Goal: Transaction & Acquisition: Purchase product/service

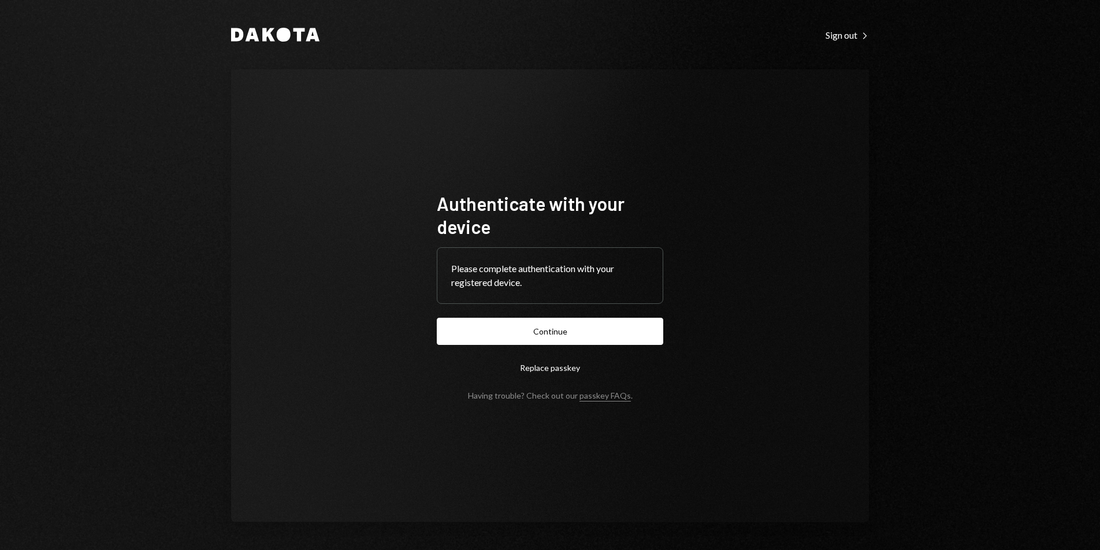
click at [619, 328] on button "Continue" at bounding box center [550, 331] width 227 height 27
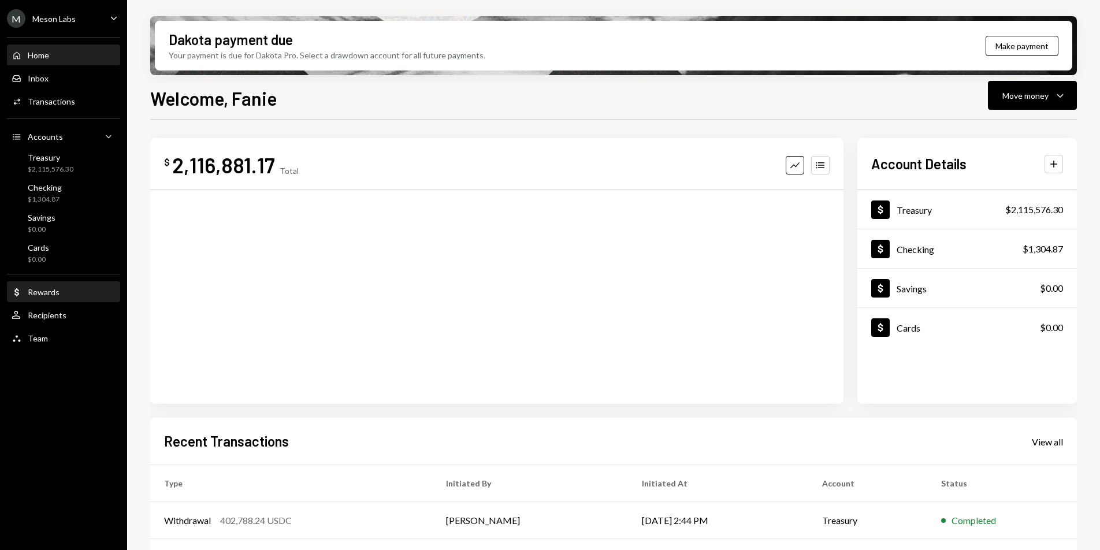
drag, startPoint x: 43, startPoint y: 282, endPoint x: 45, endPoint y: 295, distance: 13.3
click at [44, 287] on div "Home Home Inbox Inbox Activities Transactions Accounts Accounts Caret Down Trea…" at bounding box center [63, 190] width 127 height 321
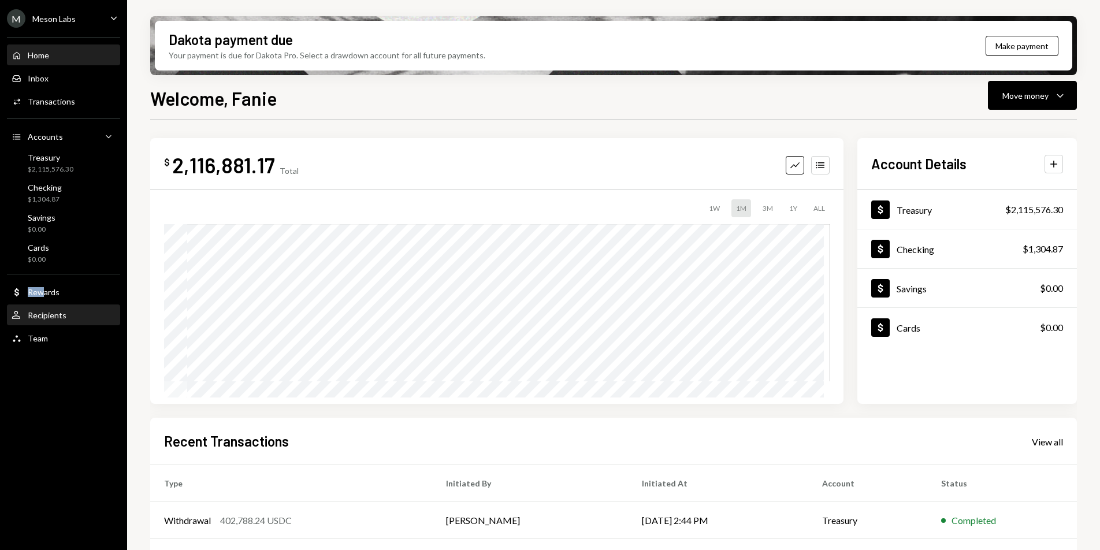
click at [51, 320] on div "User Recipients" at bounding box center [39, 315] width 55 height 10
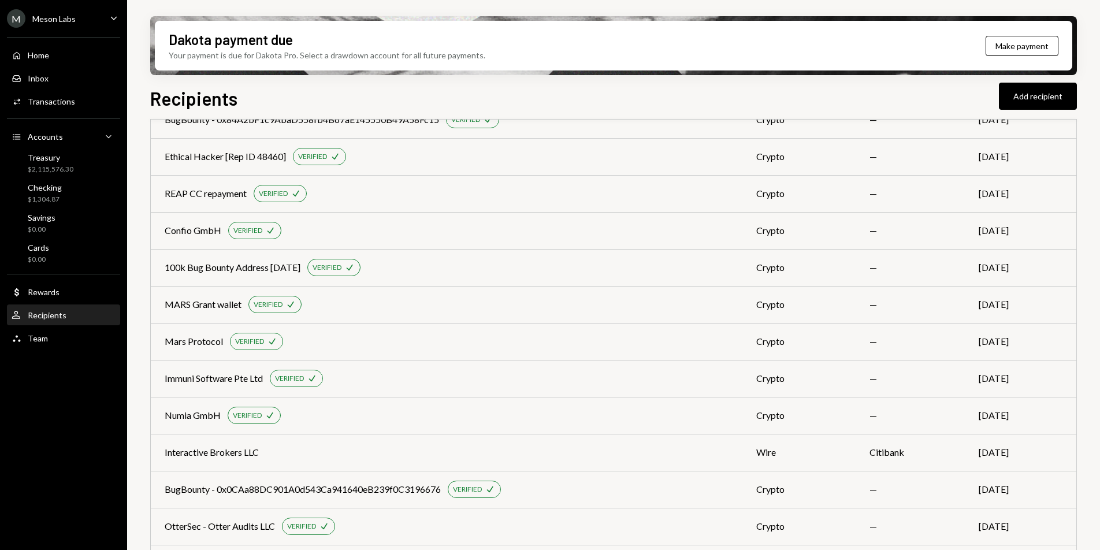
scroll to position [729, 0]
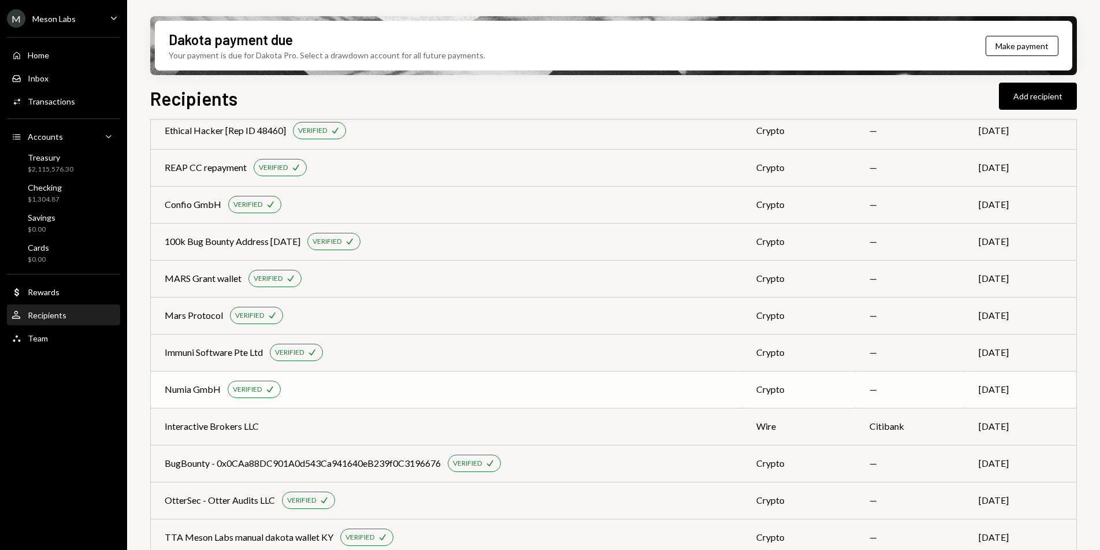
click at [377, 393] on div "Numia GmbH VERIFIED Check" at bounding box center [447, 389] width 564 height 17
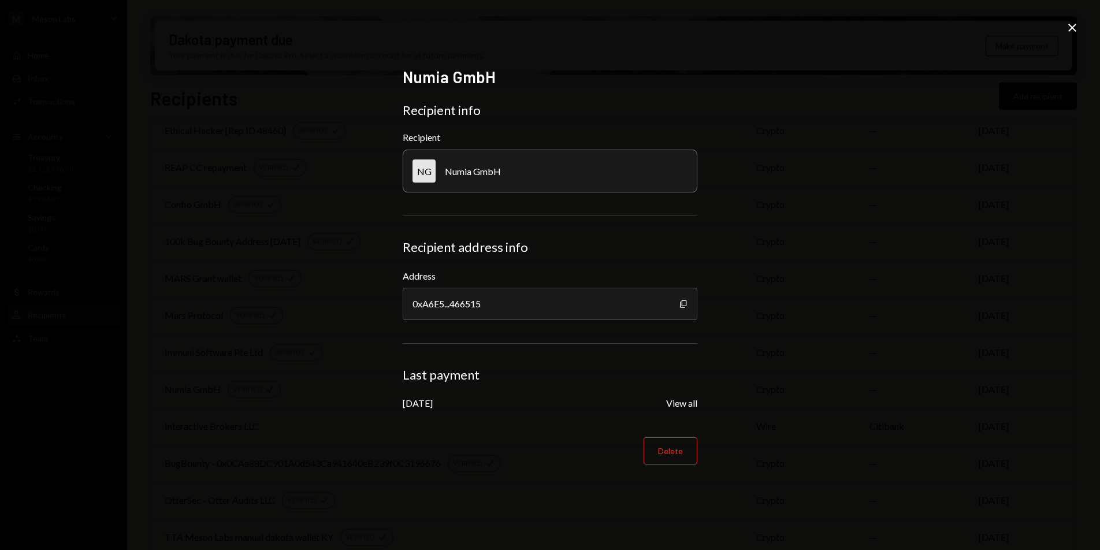
click at [1071, 28] on icon "Close" at bounding box center [1073, 28] width 14 height 14
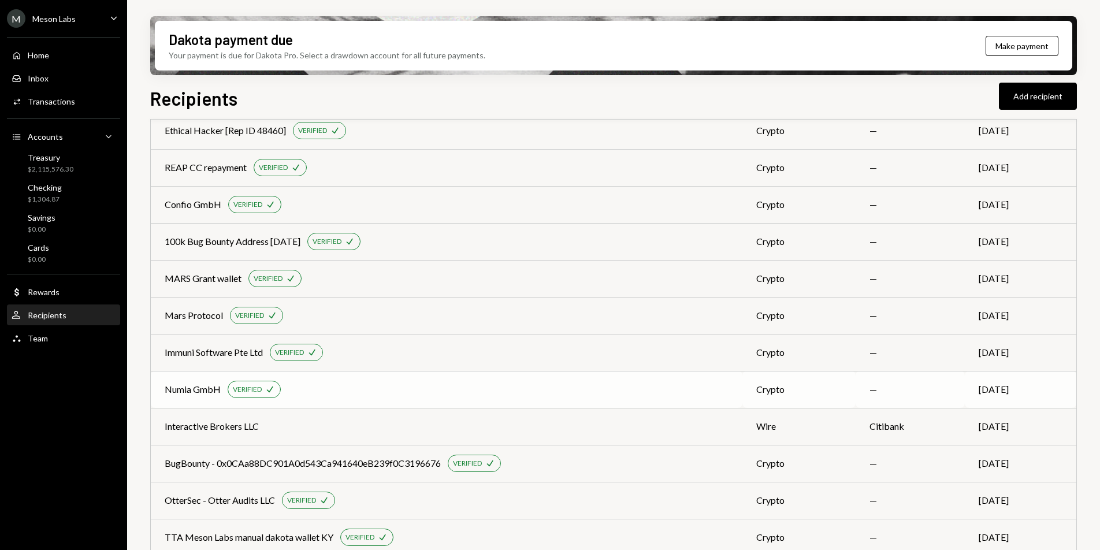
click at [190, 399] on td "Numia GmbH VERIFIED Check" at bounding box center [447, 389] width 592 height 37
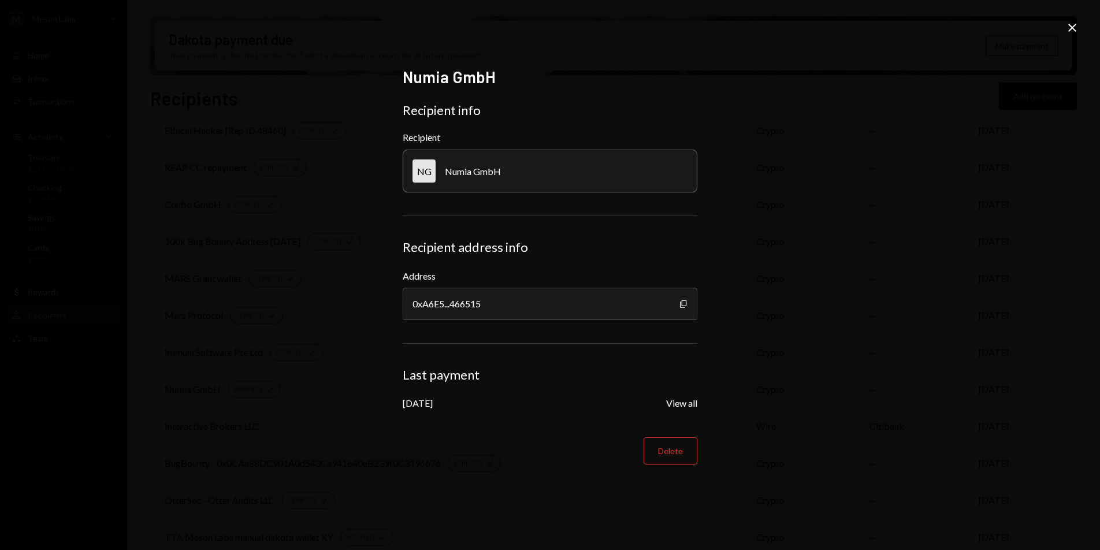
click at [1072, 25] on icon "Close" at bounding box center [1073, 28] width 14 height 14
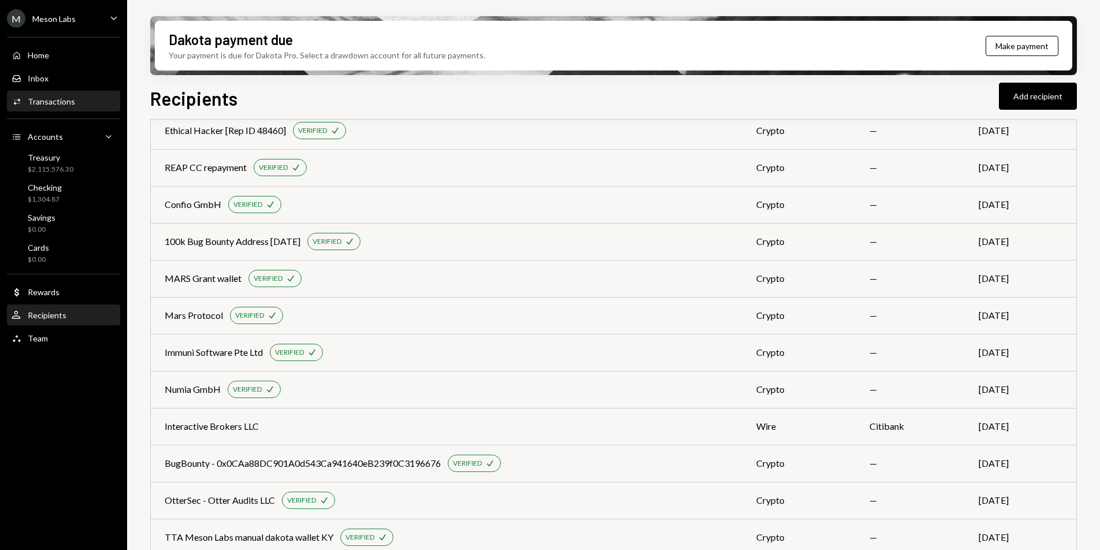
click at [39, 101] on div "Transactions" at bounding box center [51, 102] width 47 height 10
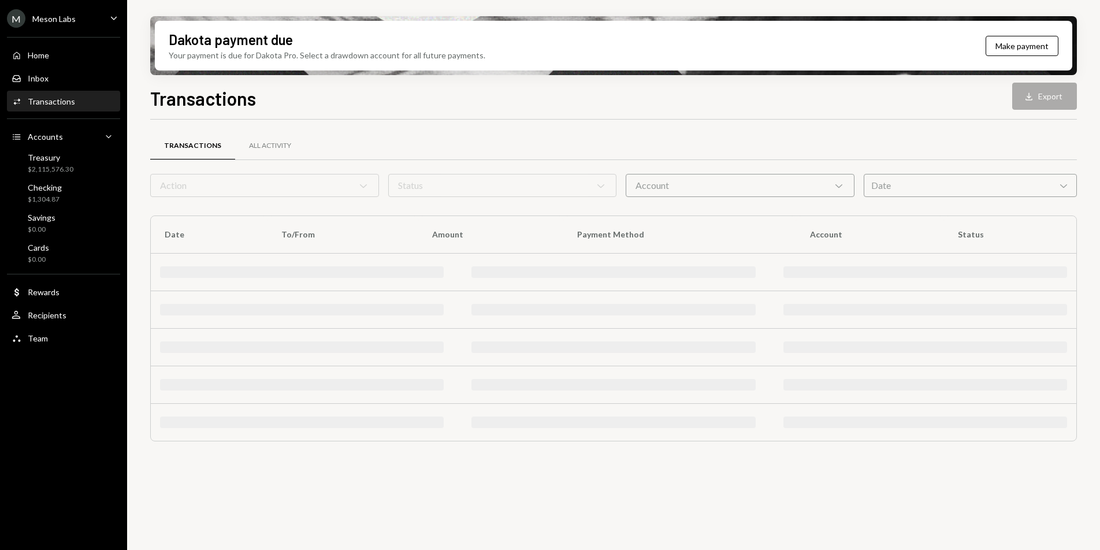
click at [909, 183] on div "Date Chevron Down" at bounding box center [970, 185] width 213 height 23
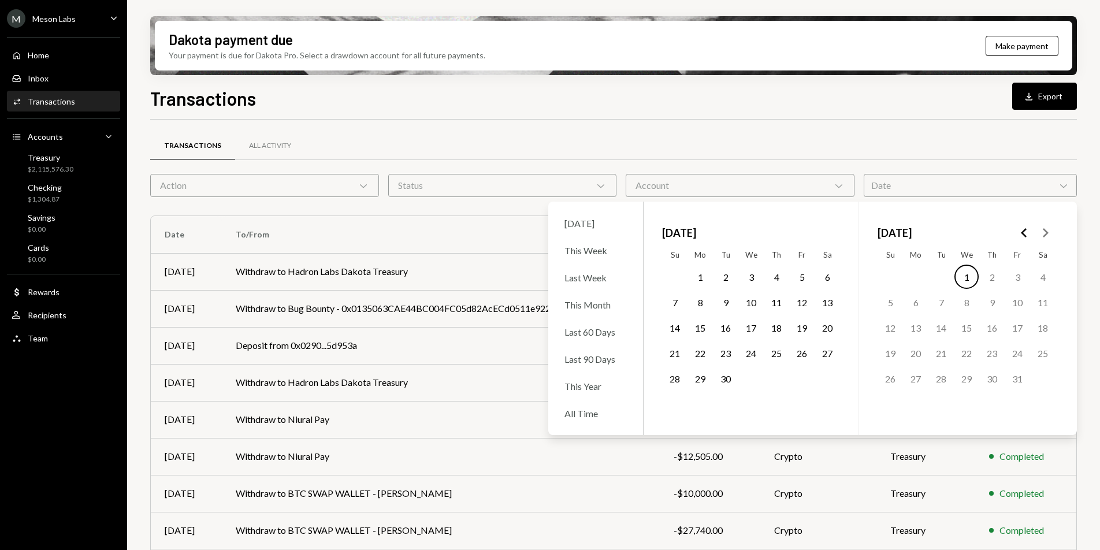
click at [1027, 231] on icon "Go to the Previous Month" at bounding box center [1025, 233] width 14 height 14
click at [1048, 232] on icon "Go to the Next Month" at bounding box center [1046, 233] width 14 height 14
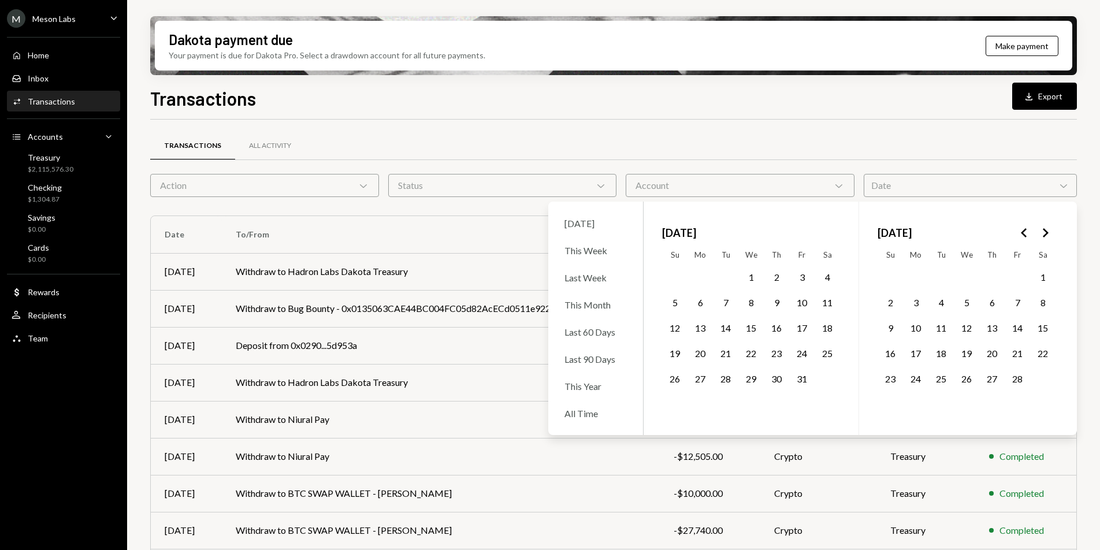
click at [1048, 232] on icon "Go to the Next Month" at bounding box center [1046, 233] width 14 height 14
click at [1024, 228] on icon "Go to the Previous Month" at bounding box center [1025, 233] width 14 height 14
click at [910, 354] on button "23" at bounding box center [916, 353] width 24 height 24
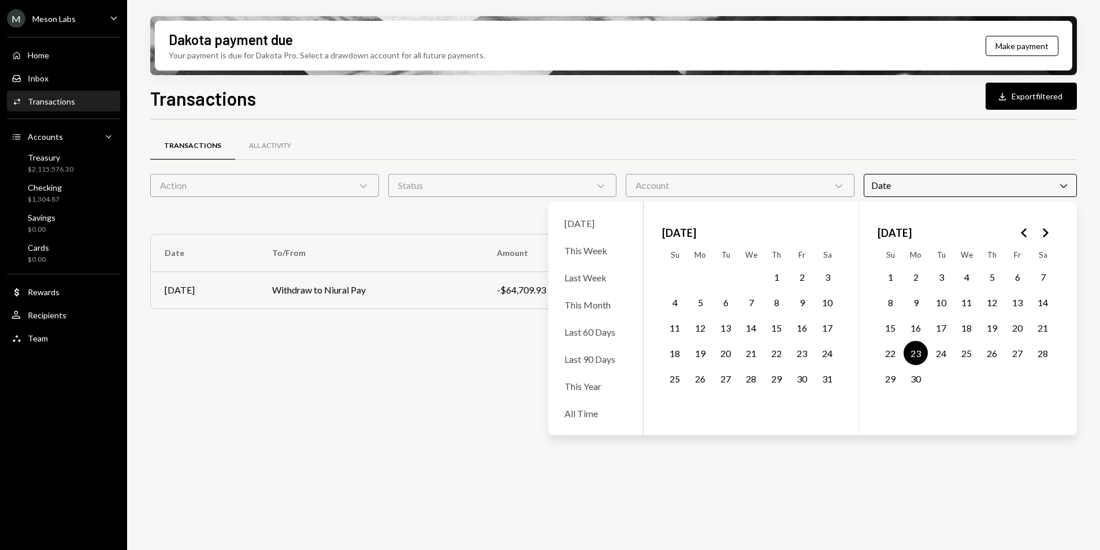
click at [996, 351] on button "26" at bounding box center [992, 353] width 24 height 24
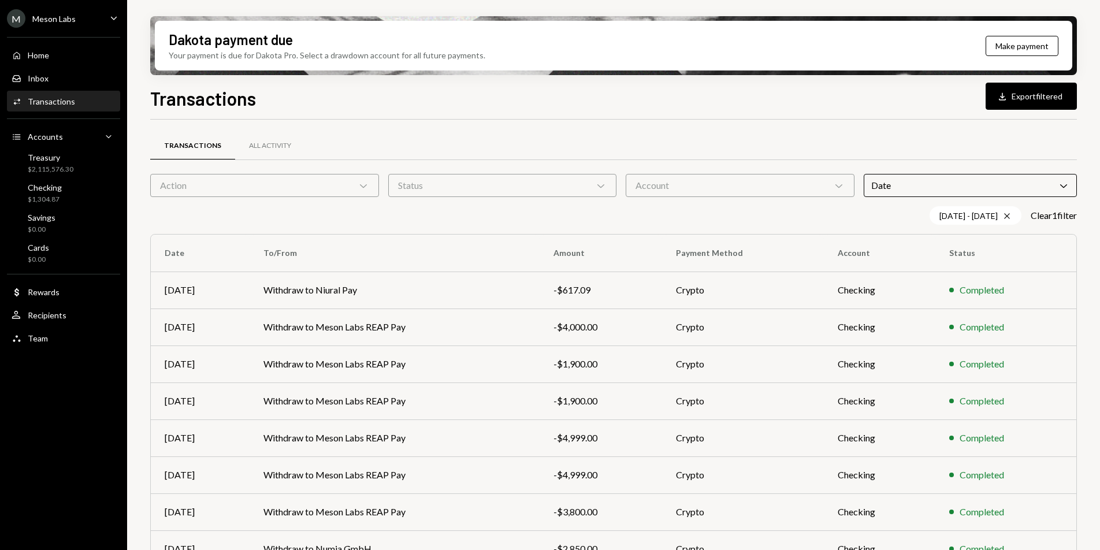
click at [1008, 143] on div "Transactions All Activity" at bounding box center [613, 145] width 927 height 29
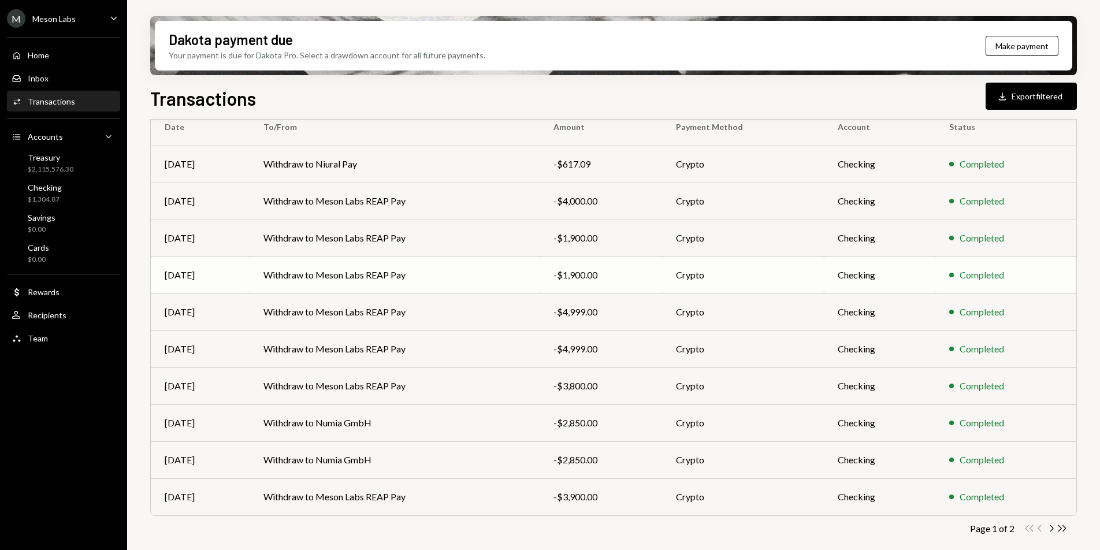
scroll to position [127, 0]
click at [615, 105] on div "Transactions Download Export filtered" at bounding box center [613, 96] width 927 height 25
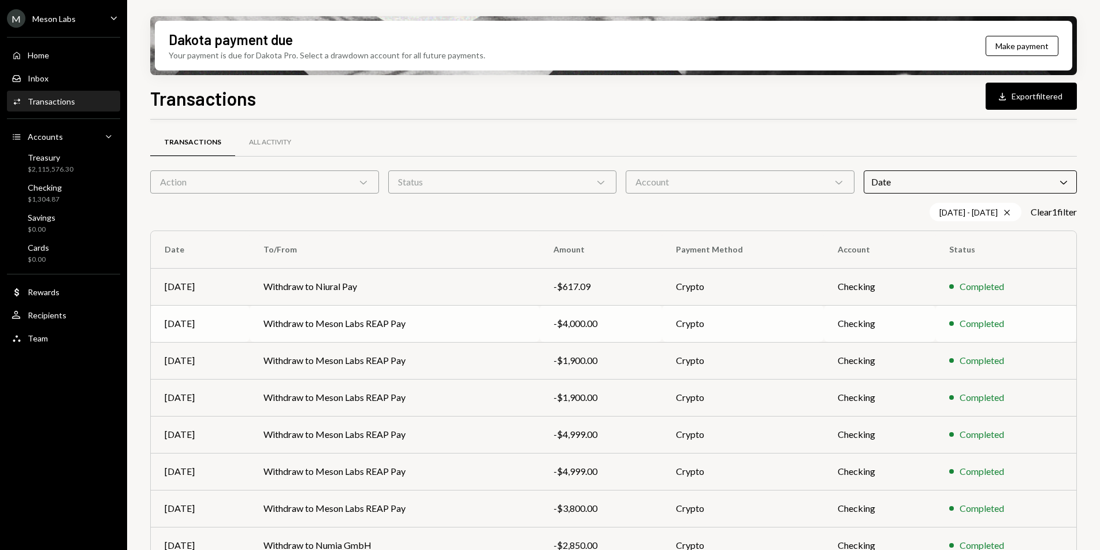
scroll to position [0, 0]
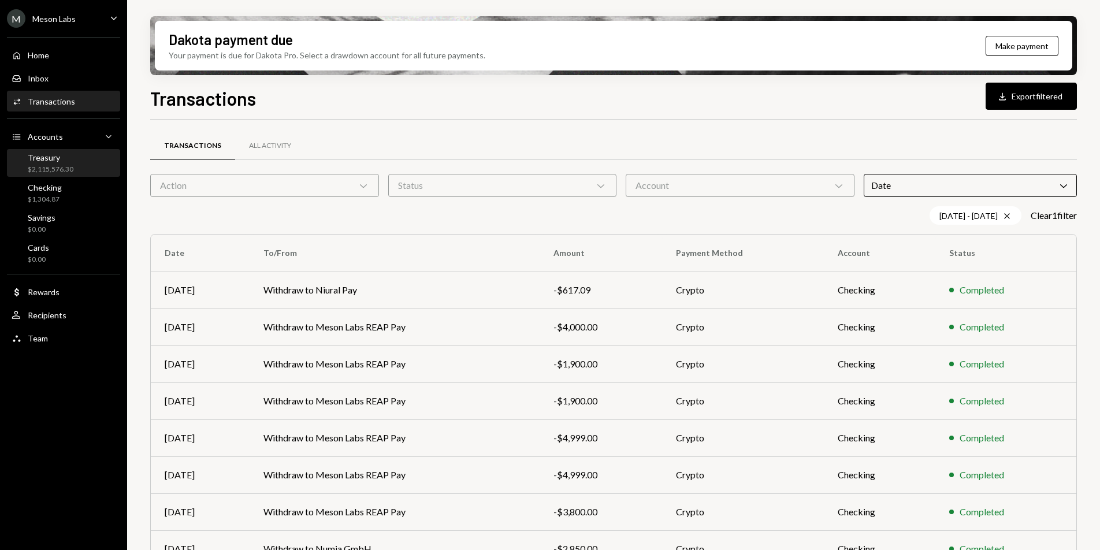
click at [51, 163] on div "Treasury $2,115,576.30" at bounding box center [51, 164] width 46 height 22
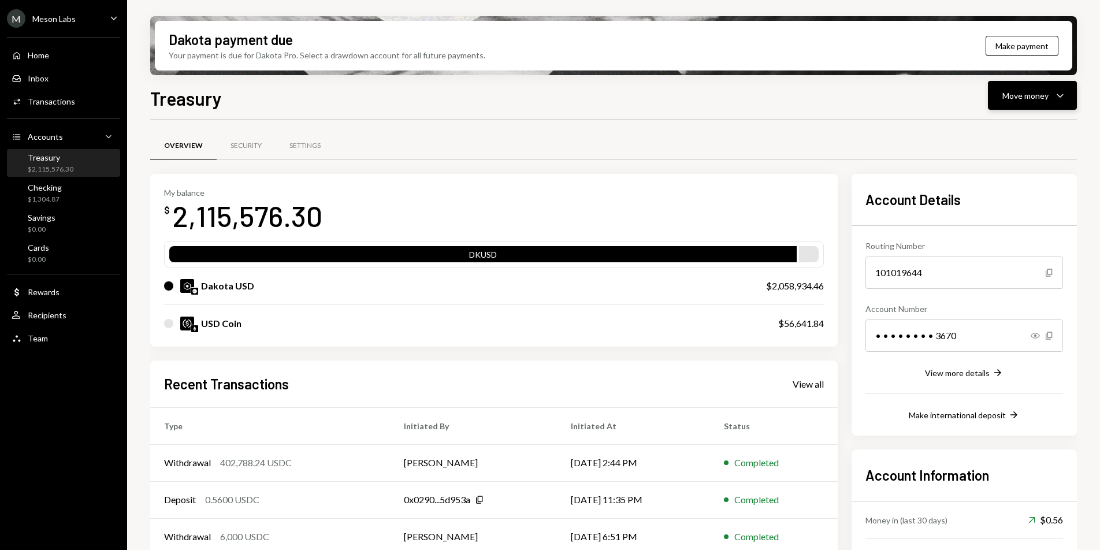
click at [1046, 97] on div "Move money" at bounding box center [1026, 96] width 46 height 12
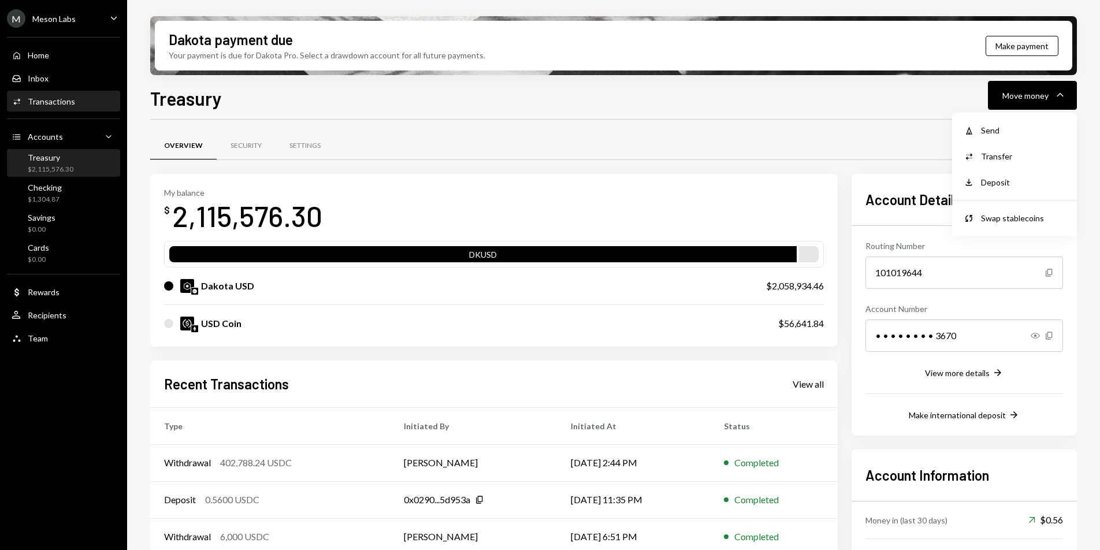
click at [66, 101] on div "Transactions" at bounding box center [51, 102] width 47 height 10
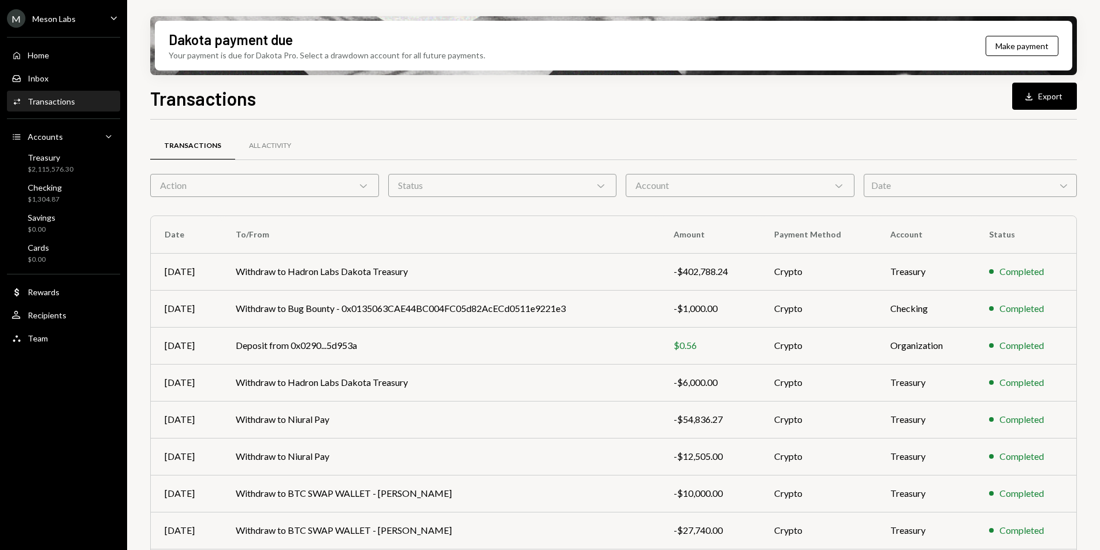
click at [940, 174] on div "Date Chevron Down" at bounding box center [970, 185] width 213 height 23
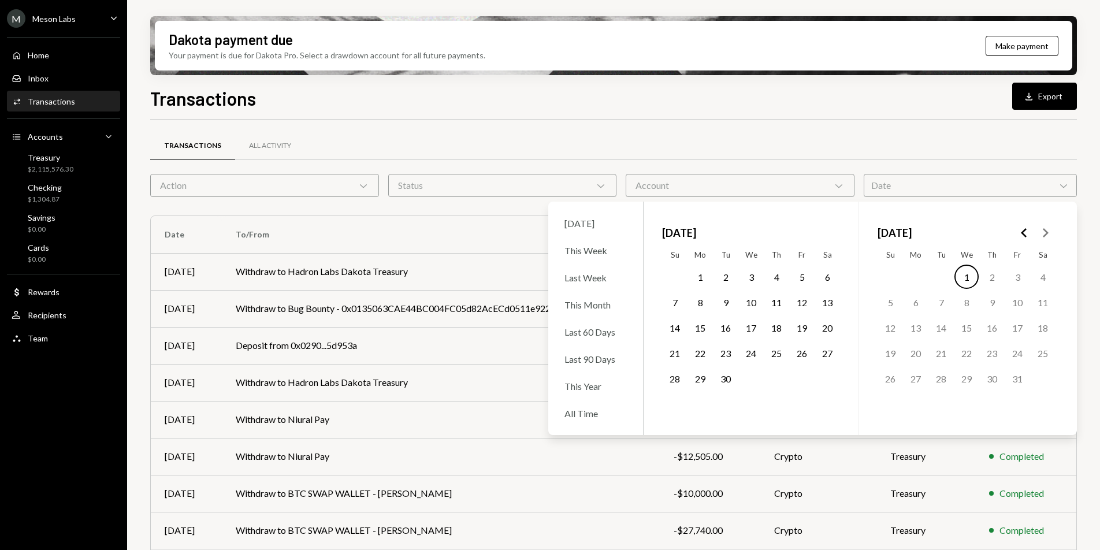
click at [1020, 232] on icon "Go to the Previous Month" at bounding box center [1025, 233] width 14 height 14
click at [942, 354] on button "24" at bounding box center [941, 353] width 24 height 24
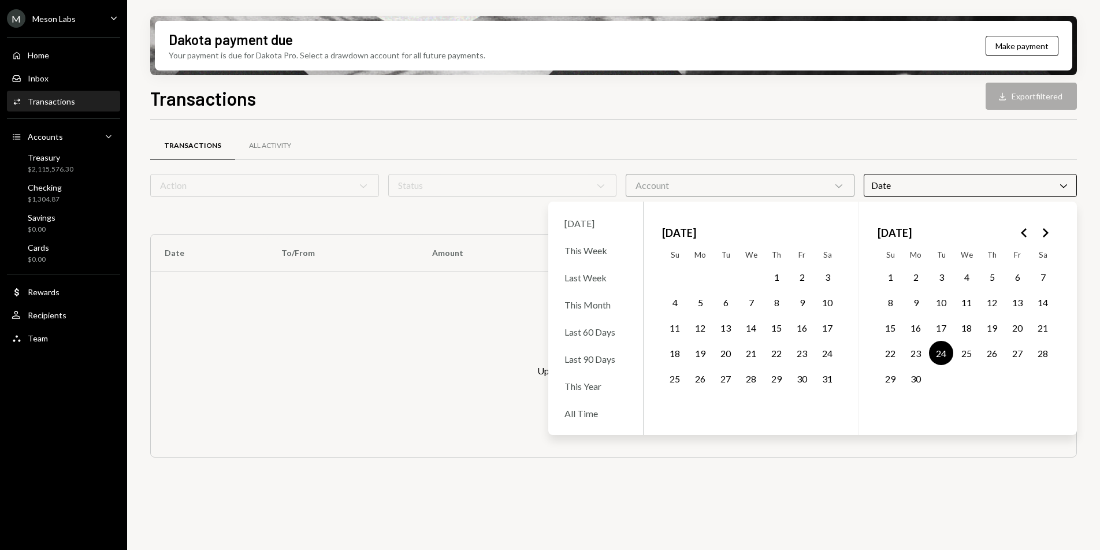
click at [991, 355] on button "26" at bounding box center [992, 353] width 24 height 24
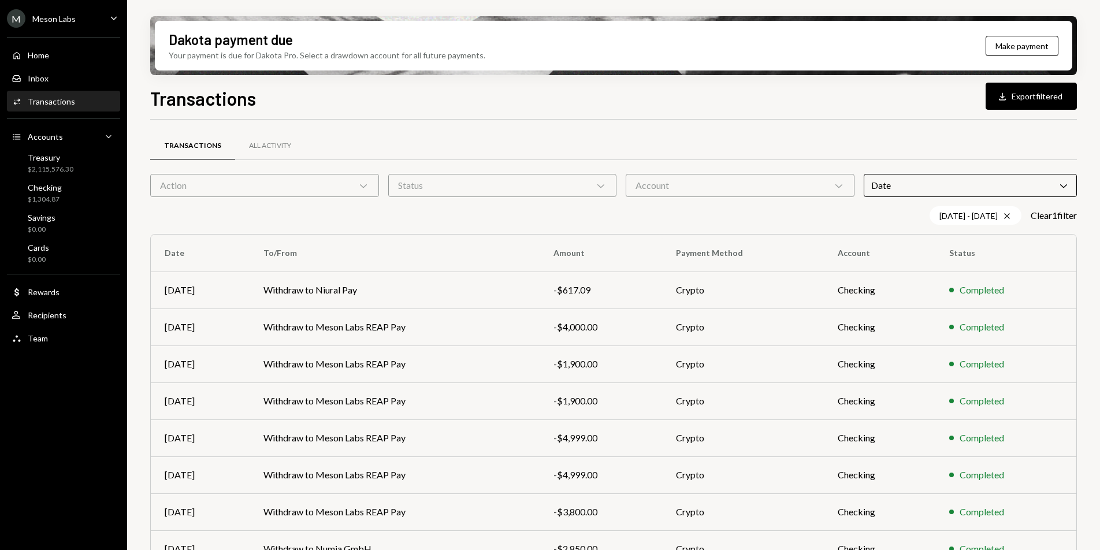
click at [964, 144] on div "Transactions All Activity" at bounding box center [613, 145] width 927 height 29
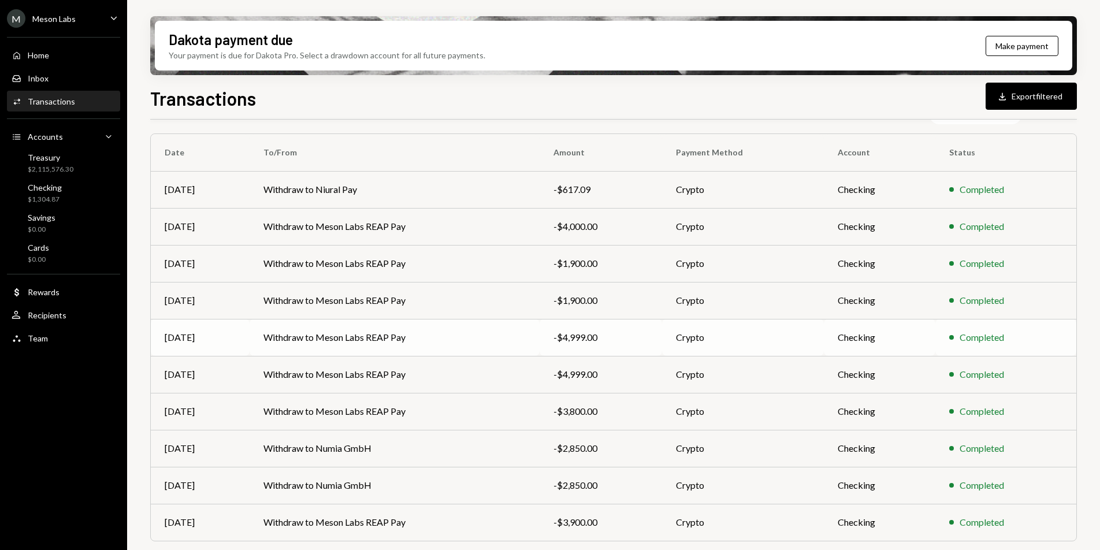
scroll to position [102, 0]
click at [285, 453] on td "Withdraw to Numia GmbH" at bounding box center [395, 447] width 290 height 37
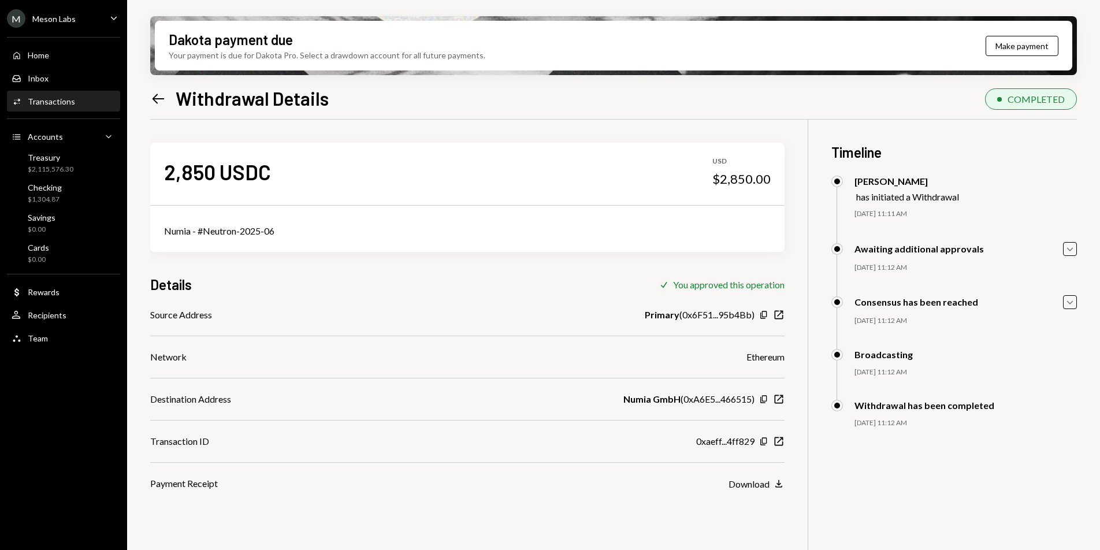
click at [157, 98] on icon "Left Arrow" at bounding box center [158, 99] width 16 height 16
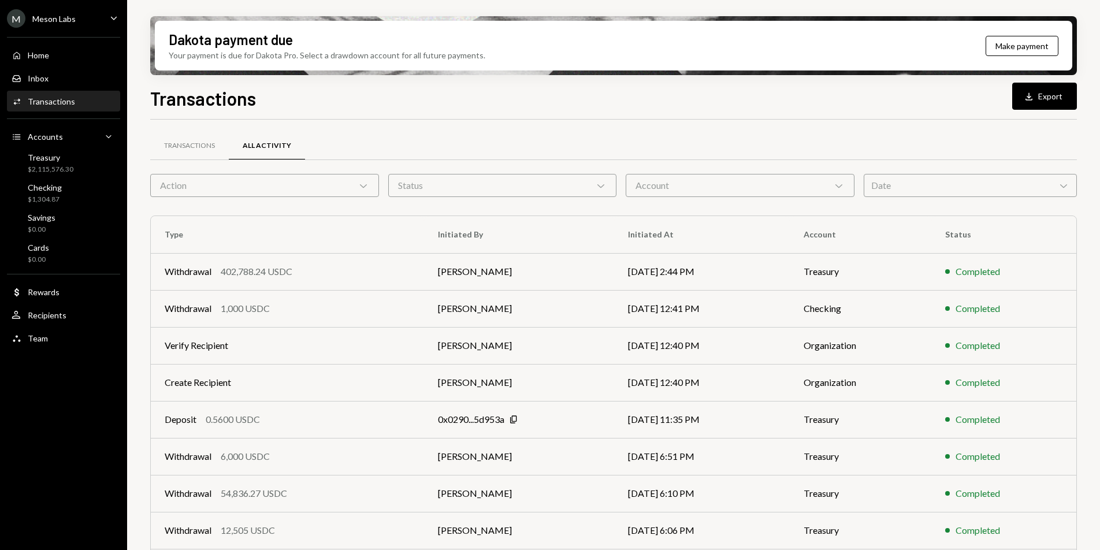
click at [916, 197] on div "Date Chevron Down" at bounding box center [970, 185] width 213 height 23
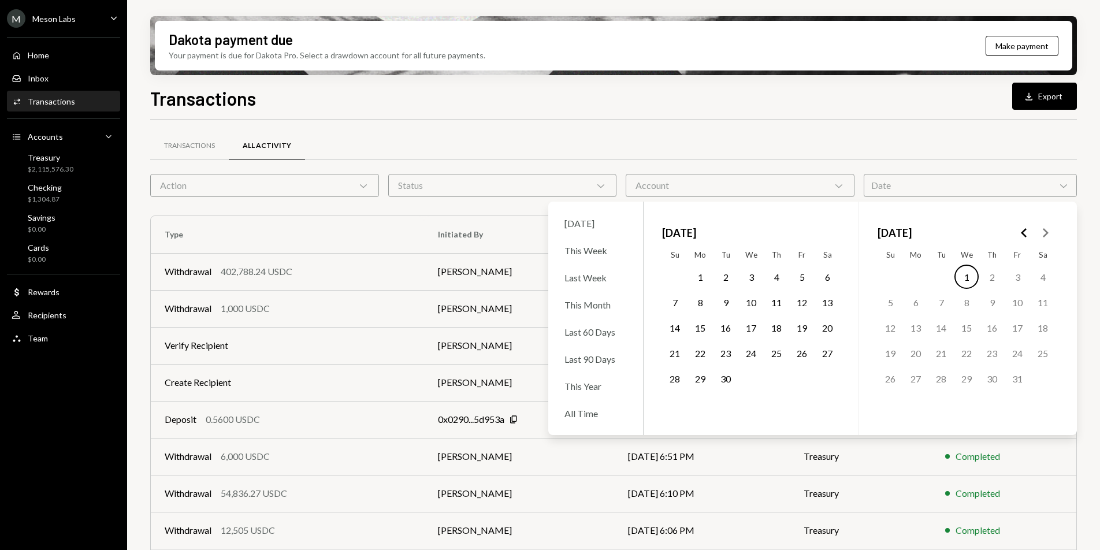
click at [70, 97] on div "Transactions" at bounding box center [51, 102] width 47 height 10
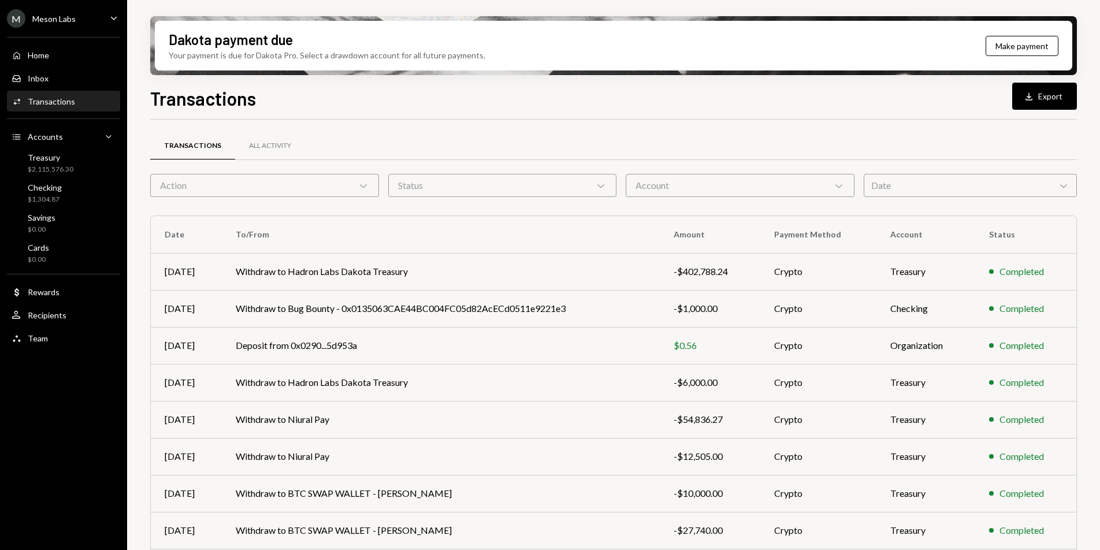
click at [915, 180] on div "Date Chevron Down" at bounding box center [970, 185] width 213 height 23
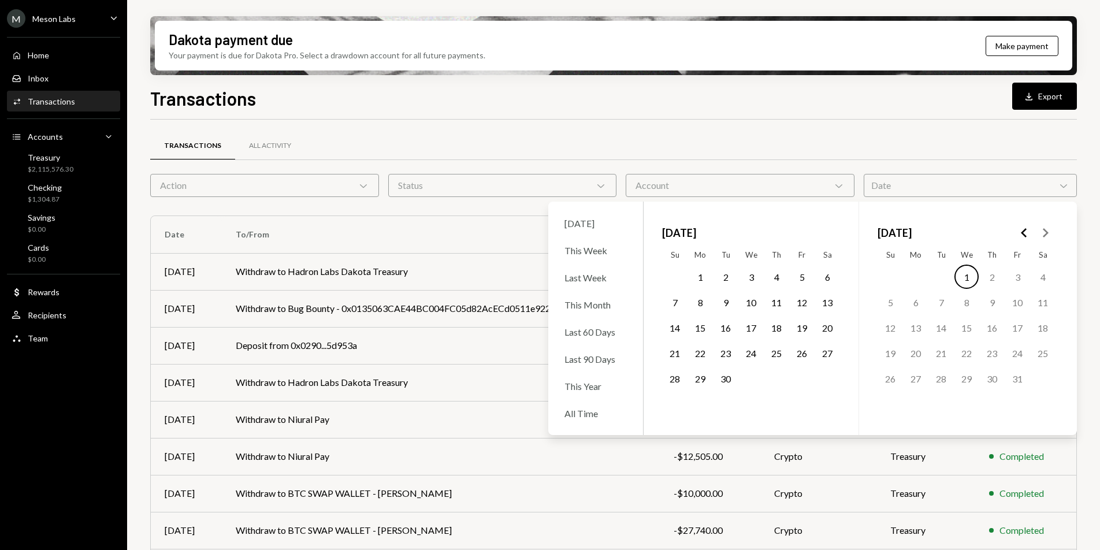
click at [1028, 234] on icon "Go to the Previous Month" at bounding box center [1025, 233] width 14 height 14
click at [1027, 234] on icon "Go to the Previous Month" at bounding box center [1025, 233] width 14 height 14
click at [913, 355] on button "23" at bounding box center [916, 353] width 24 height 24
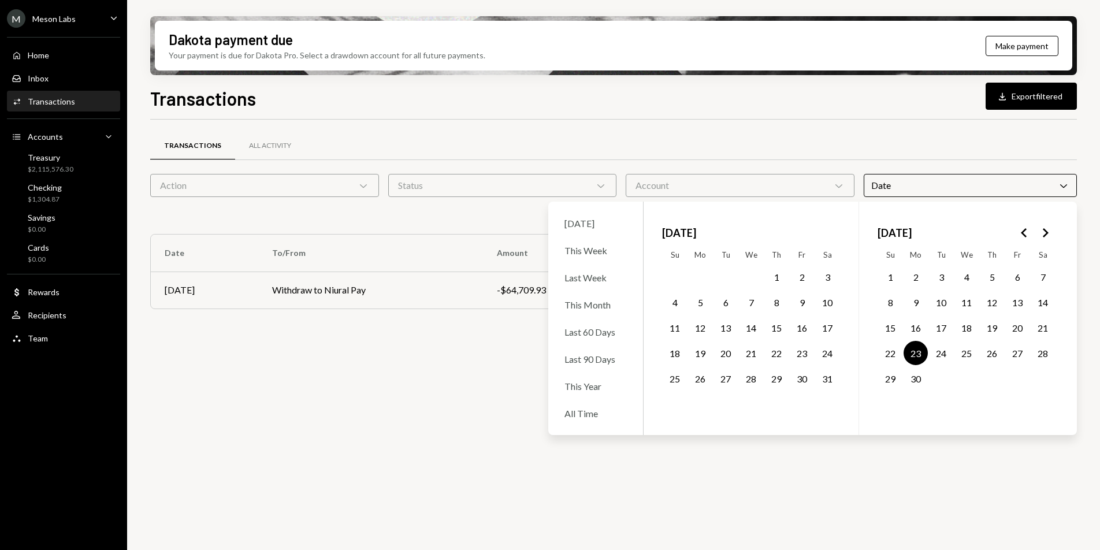
click at [972, 354] on button "25" at bounding box center [967, 353] width 24 height 24
click at [981, 354] on button "26" at bounding box center [992, 353] width 24 height 24
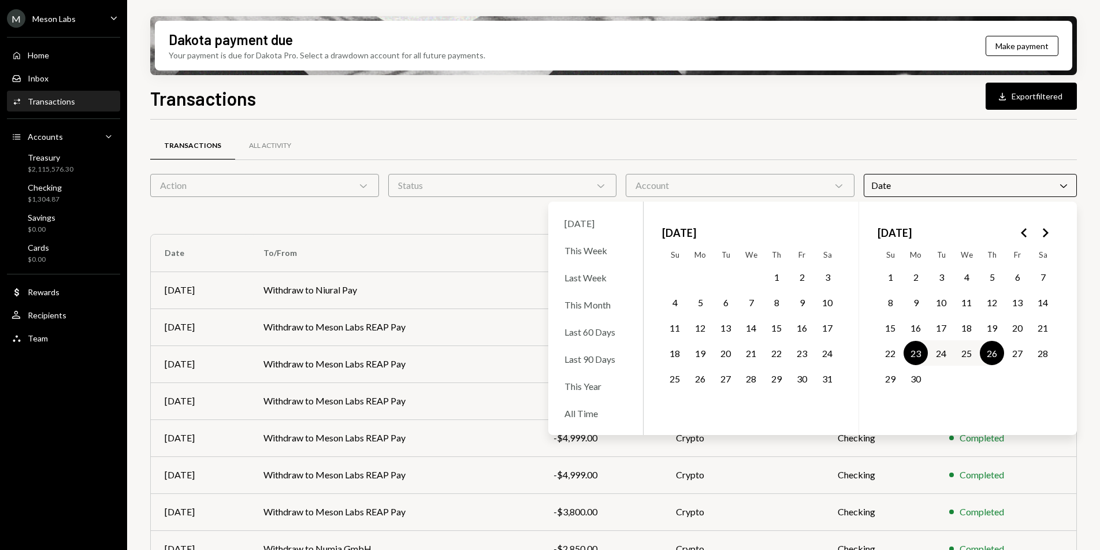
click at [925, 142] on div "Transactions All Activity" at bounding box center [613, 145] width 927 height 29
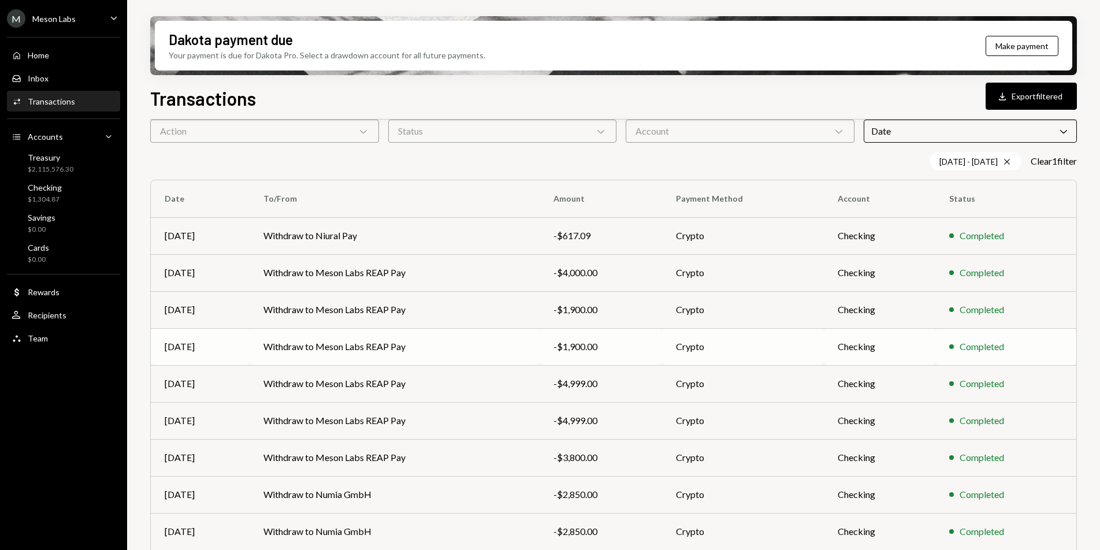
scroll to position [127, 0]
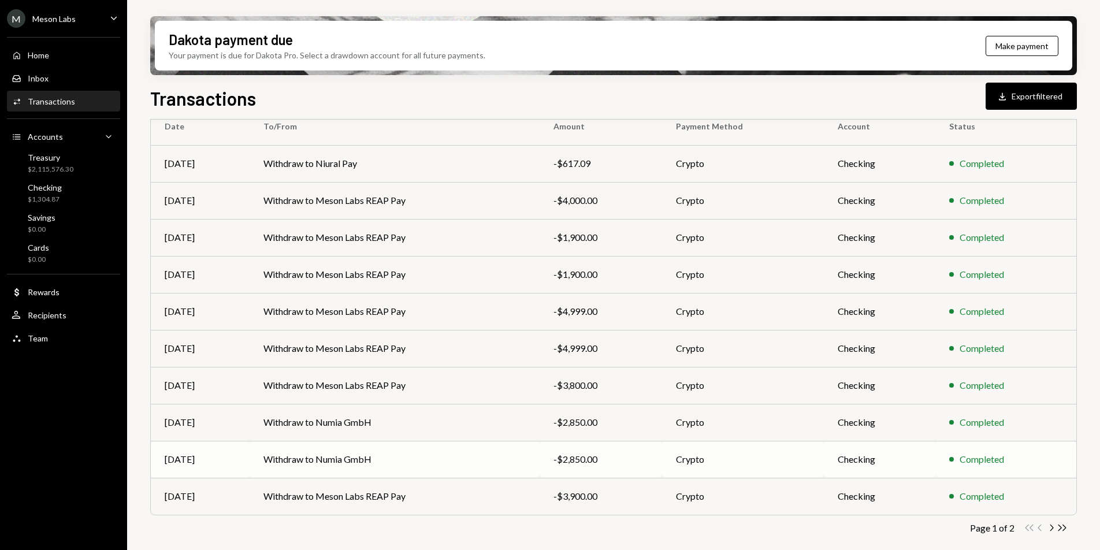
click at [311, 464] on td "Withdraw to Numia GmbH" at bounding box center [395, 459] width 290 height 37
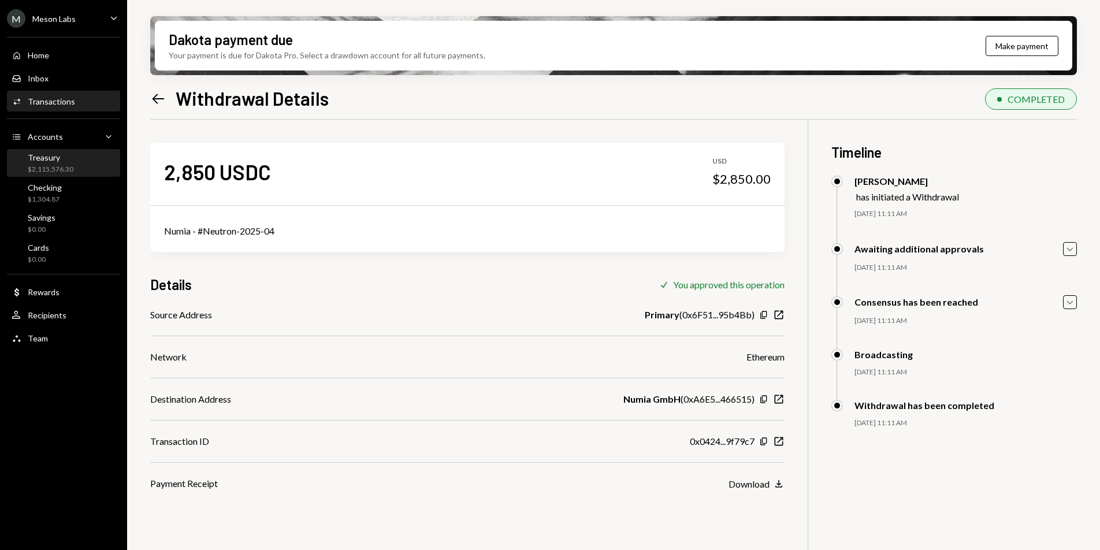
click at [79, 157] on div "Treasury $2,115,576.30" at bounding box center [64, 164] width 104 height 22
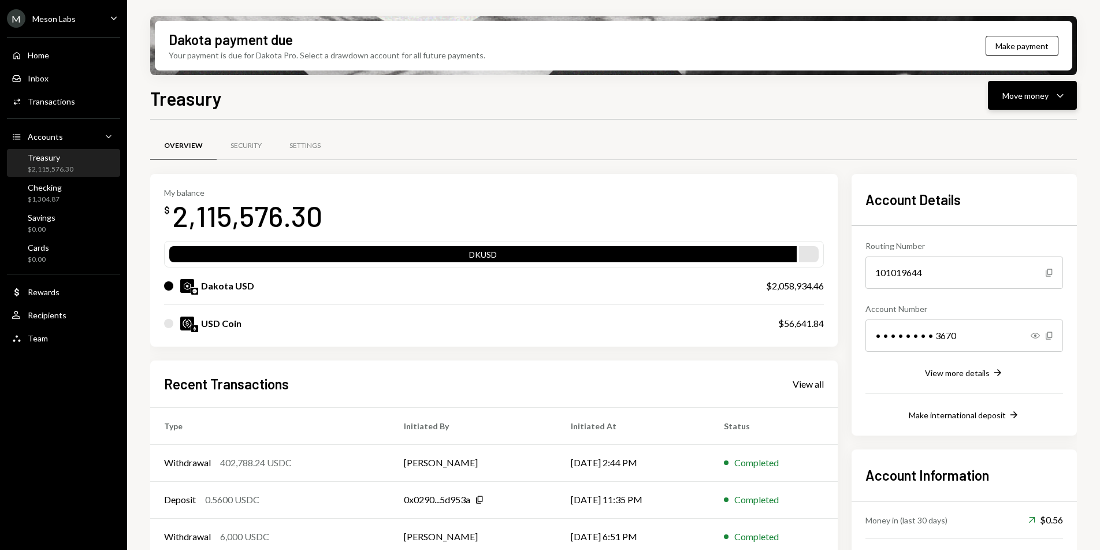
click at [1061, 95] on icon "Caret Down" at bounding box center [1061, 95] width 14 height 14
click at [996, 134] on div "Send" at bounding box center [1023, 130] width 84 height 12
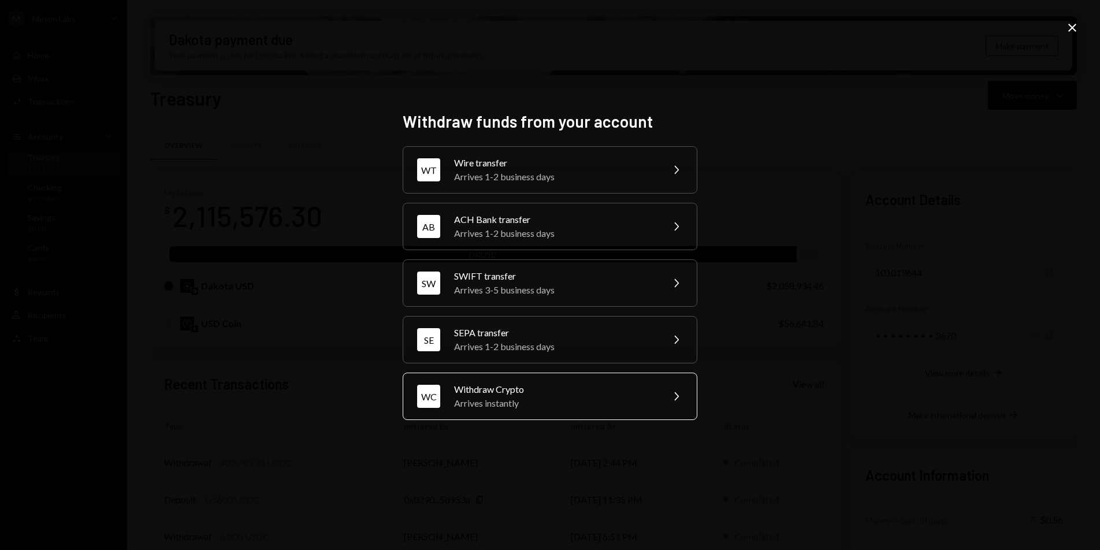
click at [547, 391] on div "Withdraw Crypto" at bounding box center [554, 390] width 201 height 14
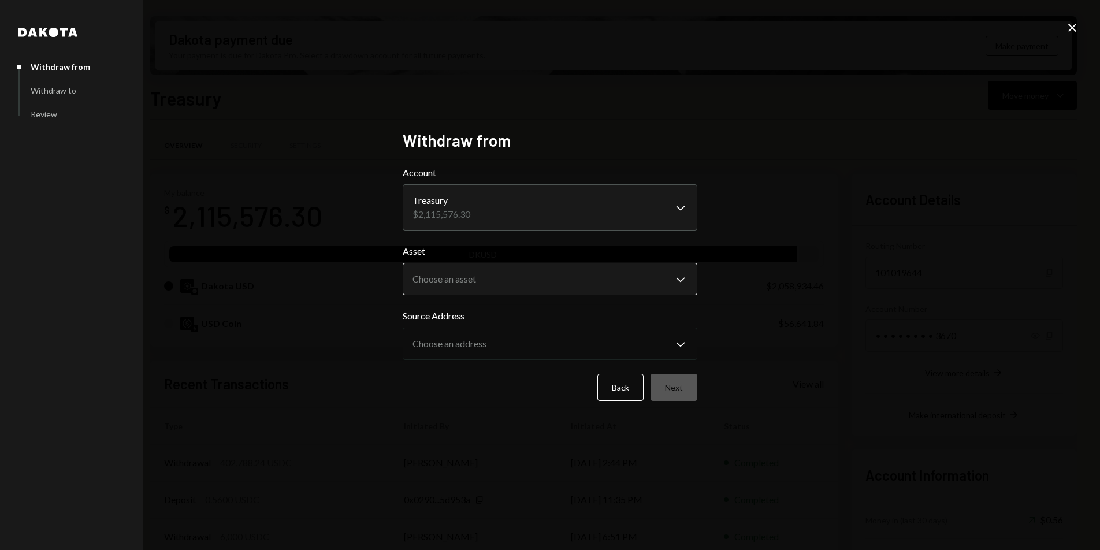
click at [484, 290] on body "M Meson Labs Caret Down Home Home Inbox Inbox Activities Transactions Accounts …" at bounding box center [550, 275] width 1100 height 550
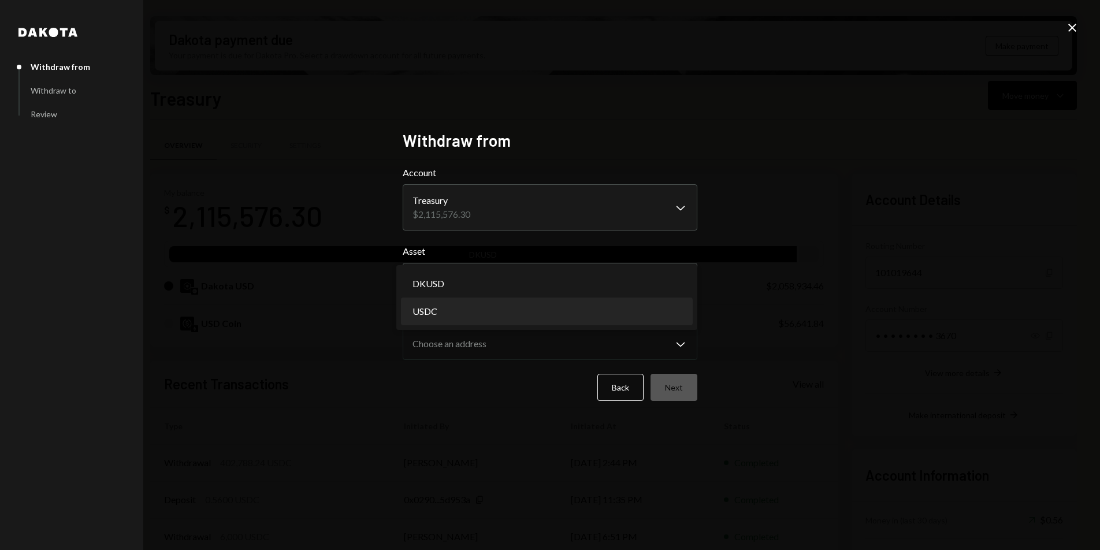
select select "****"
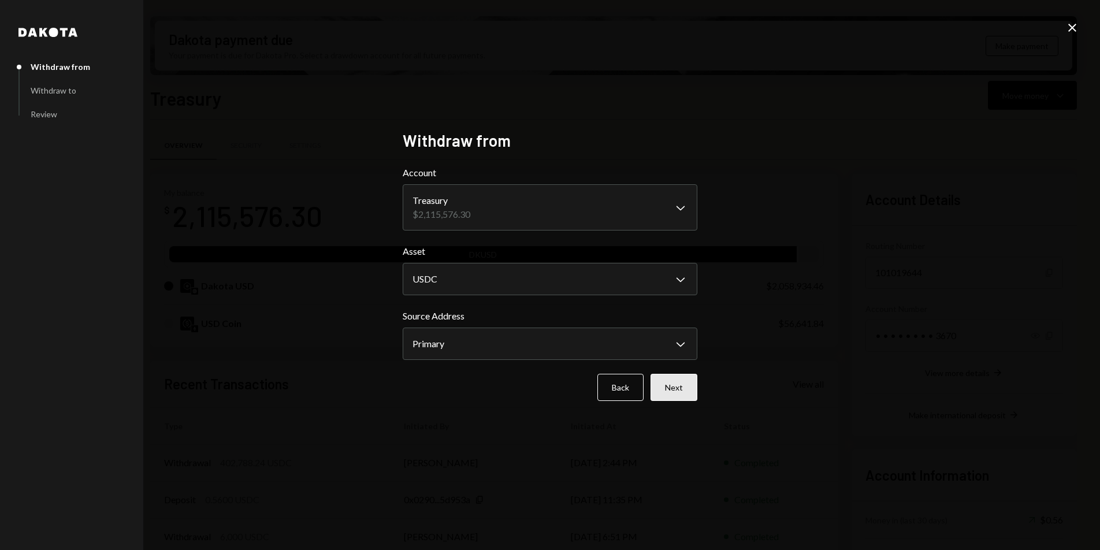
click at [678, 386] on button "Next" at bounding box center [674, 387] width 47 height 27
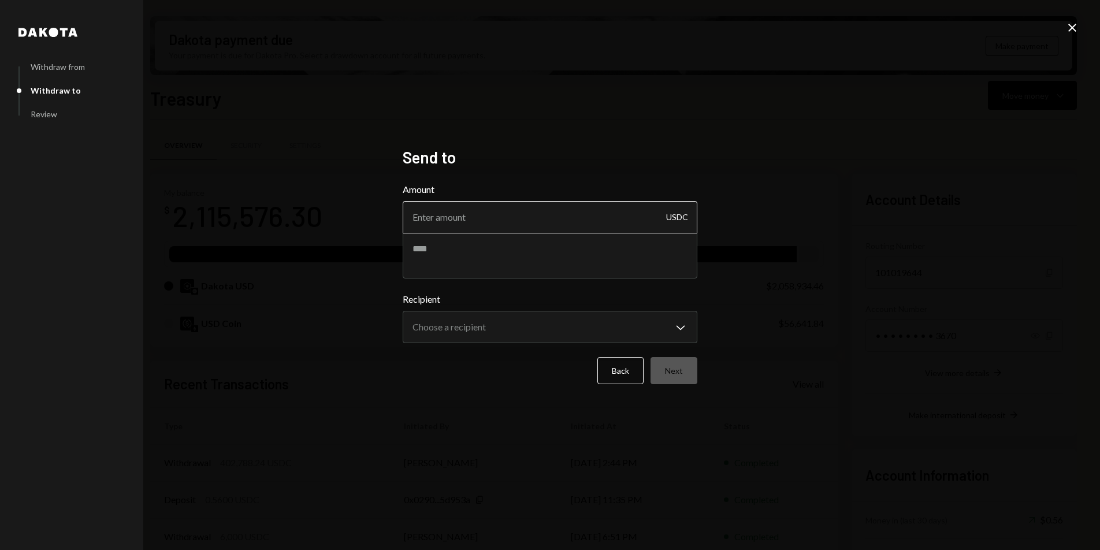
click at [483, 217] on input "Amount" at bounding box center [550, 217] width 295 height 32
type input "11400"
click at [779, 204] on div "**********" at bounding box center [550, 275] width 1100 height 550
click at [486, 257] on textarea at bounding box center [550, 255] width 295 height 46
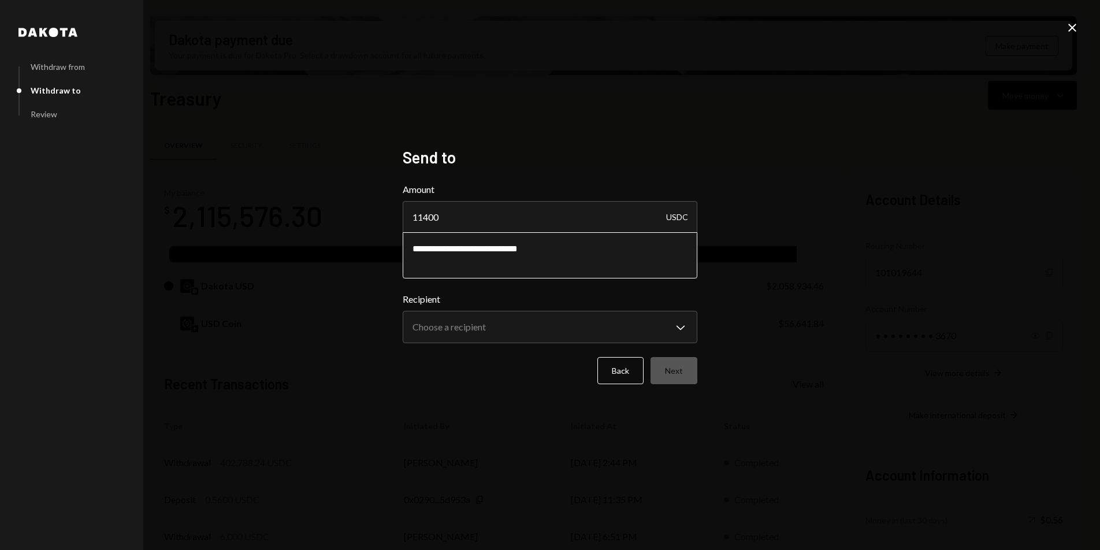
drag, startPoint x: 486, startPoint y: 257, endPoint x: 425, endPoint y: 369, distance: 127.5
click at [446, 347] on form "**********" at bounding box center [550, 284] width 295 height 202
type textarea "**********"
click at [455, 326] on body "M Meson Labs Caret Down Home Home Inbox Inbox Activities Transactions Accounts …" at bounding box center [550, 275] width 1100 height 550
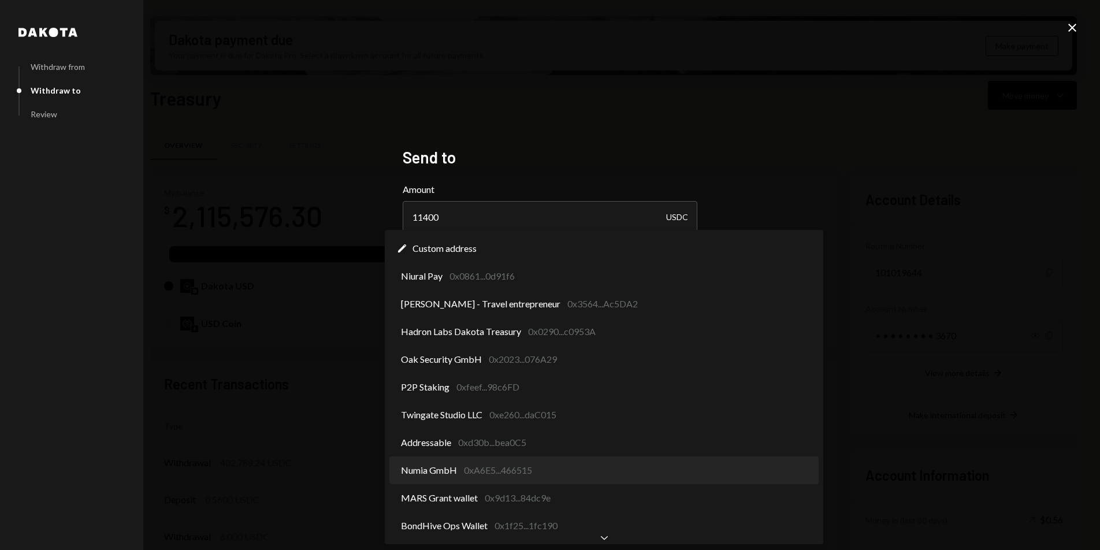
select select "**********"
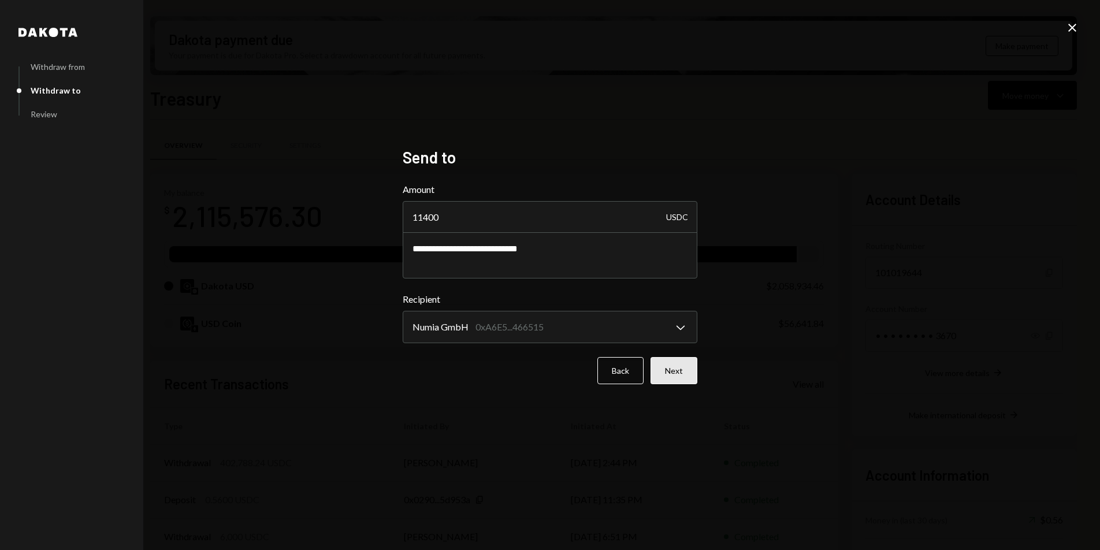
click at [677, 376] on button "Next" at bounding box center [674, 370] width 47 height 27
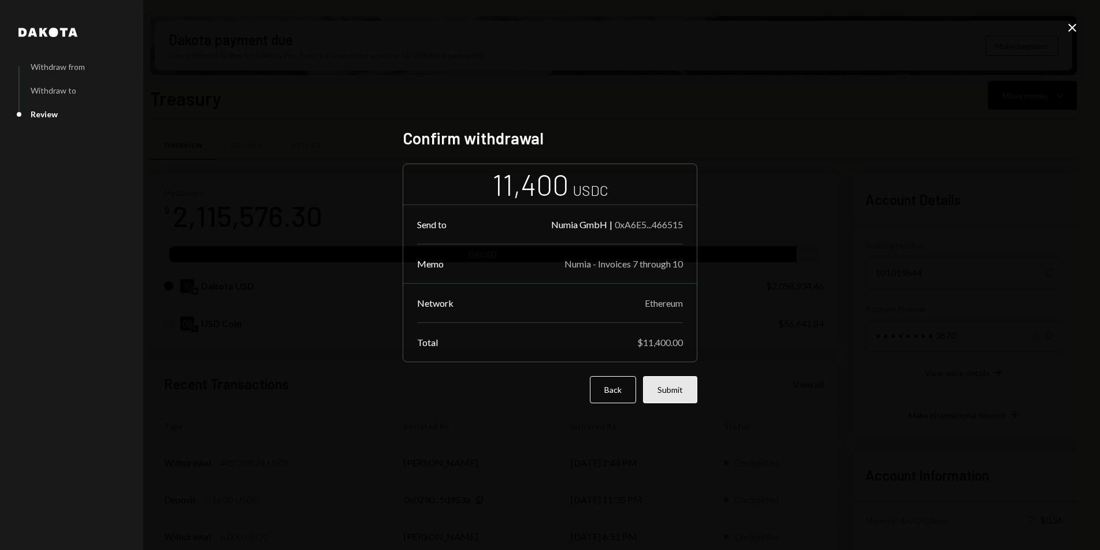
click at [681, 391] on button "Submit" at bounding box center [670, 389] width 54 height 27
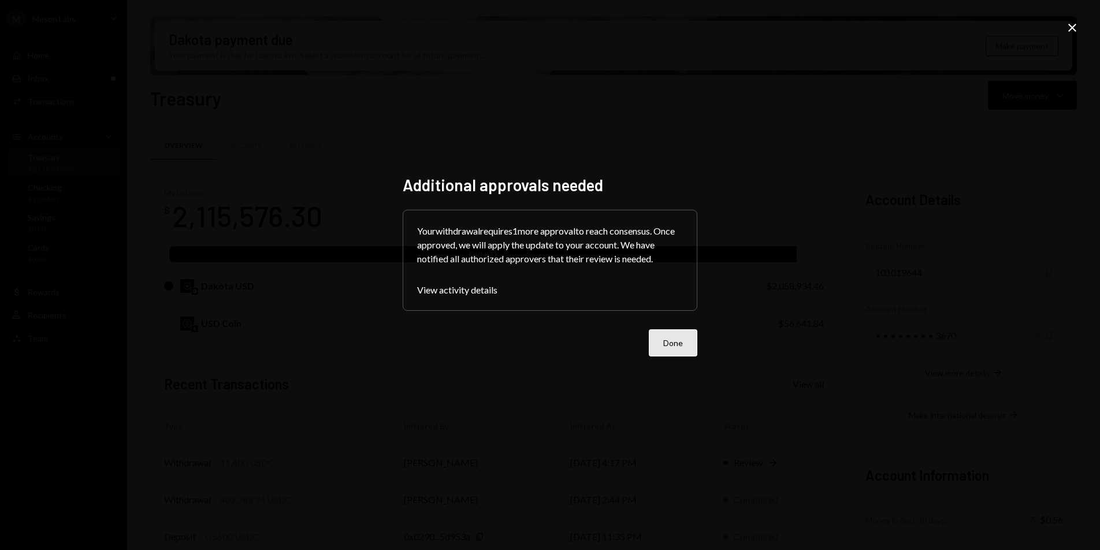
click at [681, 355] on button "Done" at bounding box center [673, 342] width 49 height 27
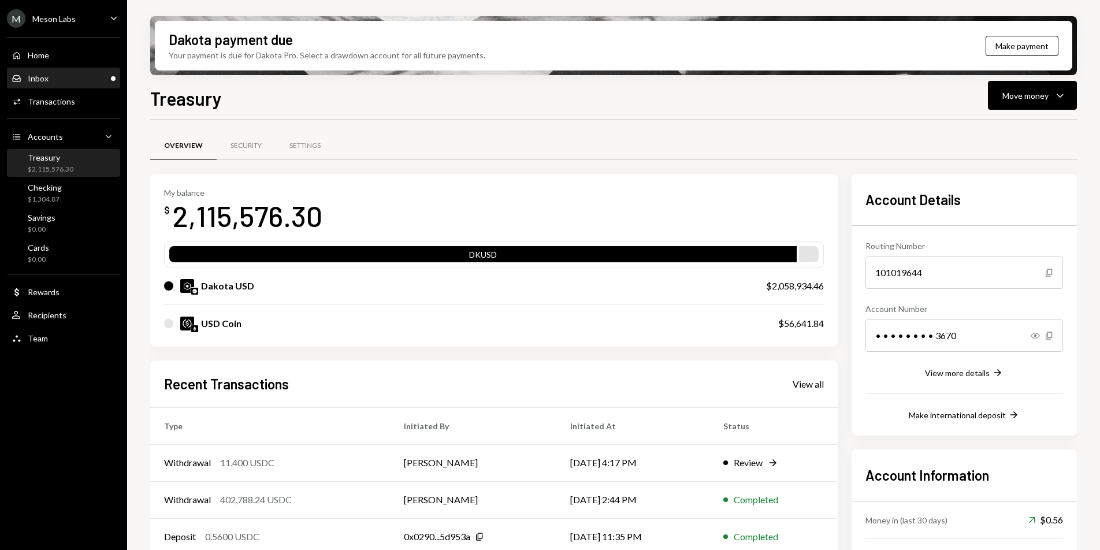
click at [64, 83] on div "Inbox Inbox" at bounding box center [64, 78] width 104 height 10
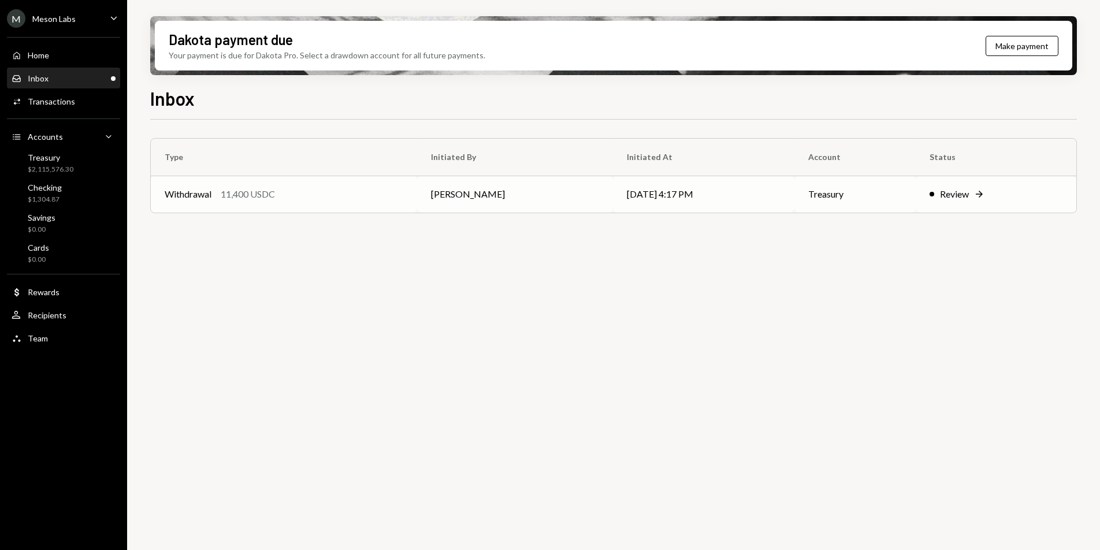
click at [317, 203] on td "Withdrawal 11,400 USDC" at bounding box center [284, 194] width 266 height 37
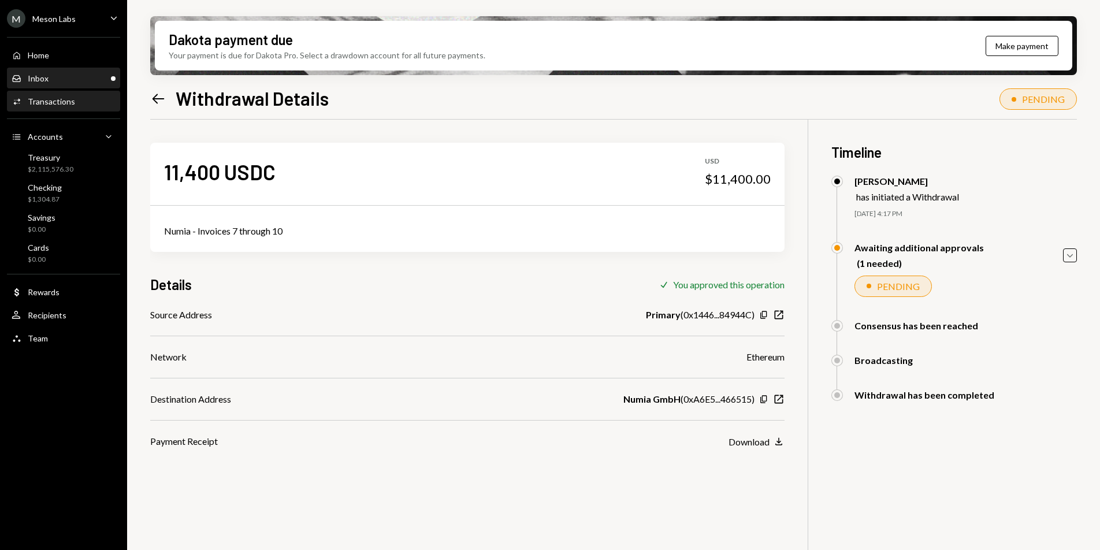
click at [49, 79] on div "Inbox Inbox" at bounding box center [64, 78] width 104 height 10
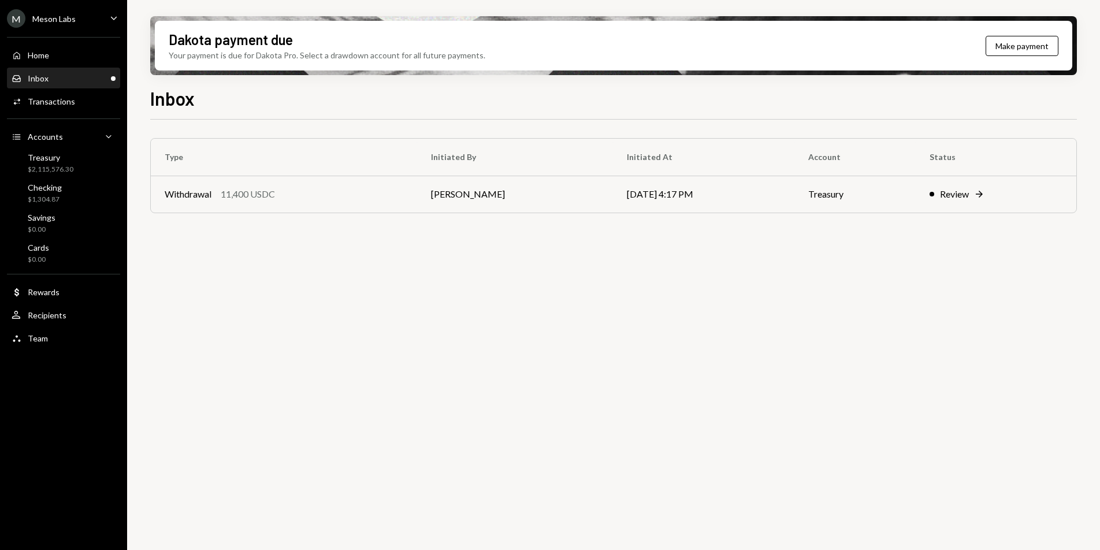
click at [53, 76] on div "Inbox Inbox" at bounding box center [64, 78] width 104 height 10
click at [613, 94] on div "Inbox" at bounding box center [613, 96] width 927 height 25
click at [59, 108] on div "Activities Transactions" at bounding box center [64, 102] width 104 height 20
click at [270, 108] on div "Inbox" at bounding box center [613, 96] width 927 height 25
click at [289, 90] on div "Inbox" at bounding box center [613, 96] width 927 height 25
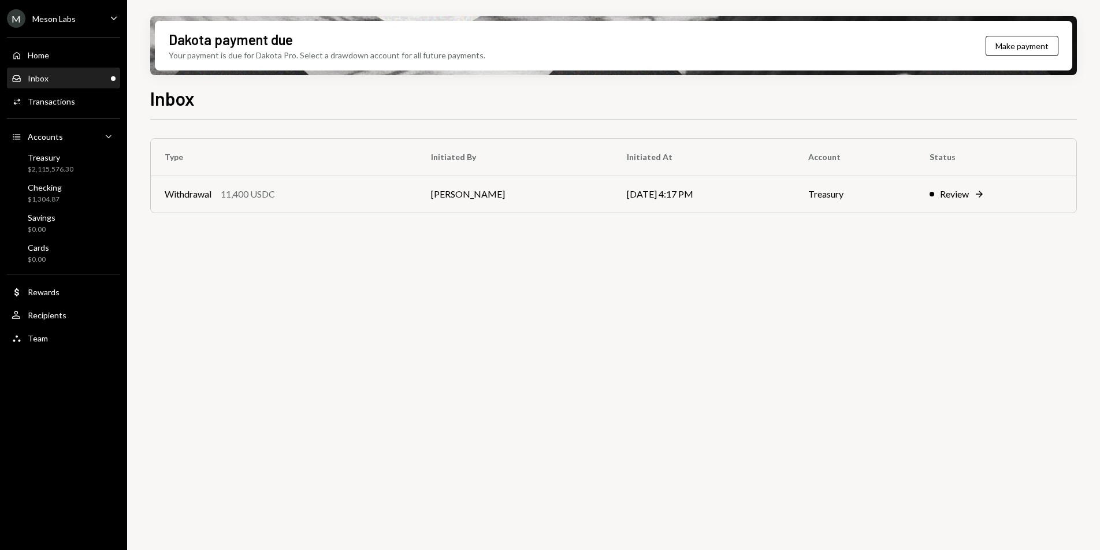
click at [264, 108] on div "Inbox" at bounding box center [613, 96] width 927 height 25
click at [179, 6] on div "Dakota payment due Your payment is due for Dakota Pro. Select a drawdown accoun…" at bounding box center [613, 275] width 973 height 550
click at [58, 165] on div "$2,115,576.30" at bounding box center [51, 170] width 46 height 10
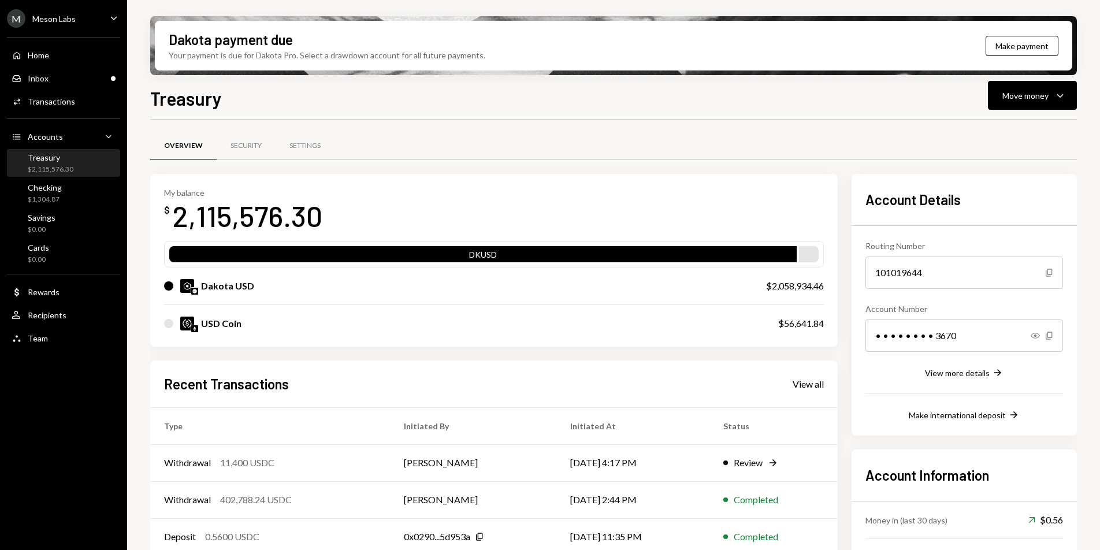
click at [57, 16] on div "Meson Labs" at bounding box center [53, 19] width 43 height 10
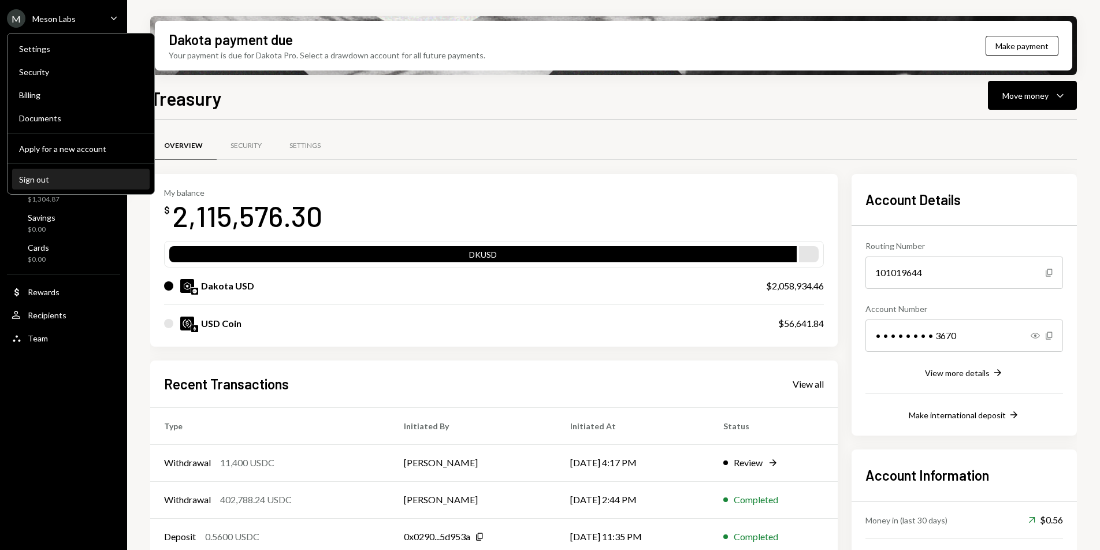
click at [68, 182] on div "Sign out" at bounding box center [81, 180] width 124 height 10
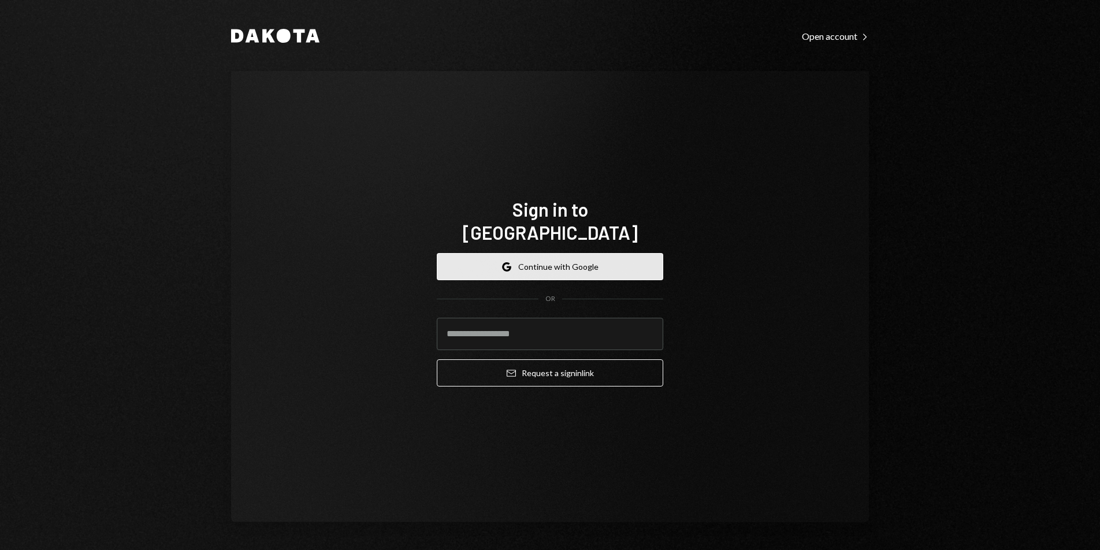
click at [579, 253] on button "Google Continue with Google" at bounding box center [550, 266] width 227 height 27
